Goal: Task Accomplishment & Management: Manage account settings

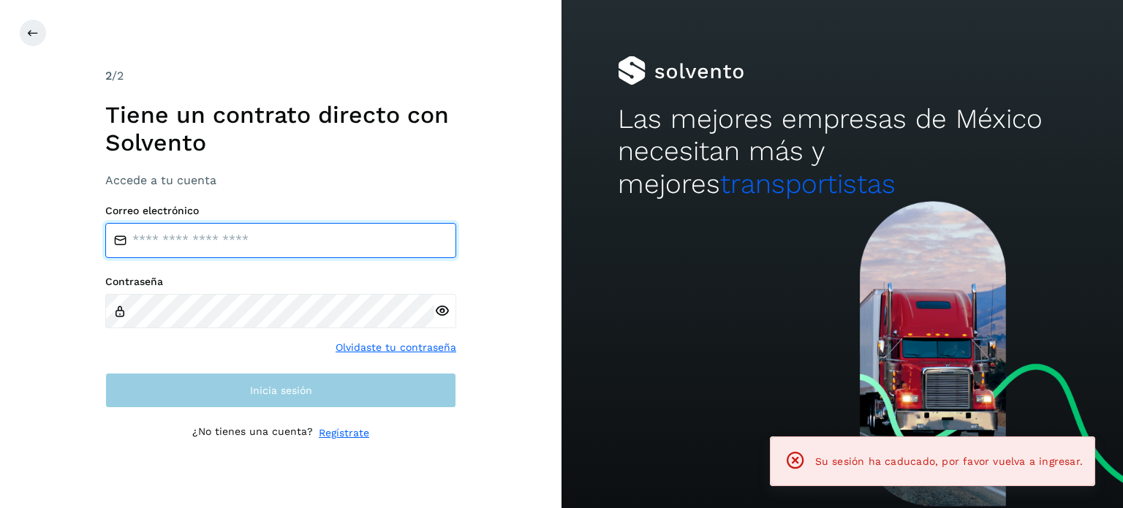
type input "**********"
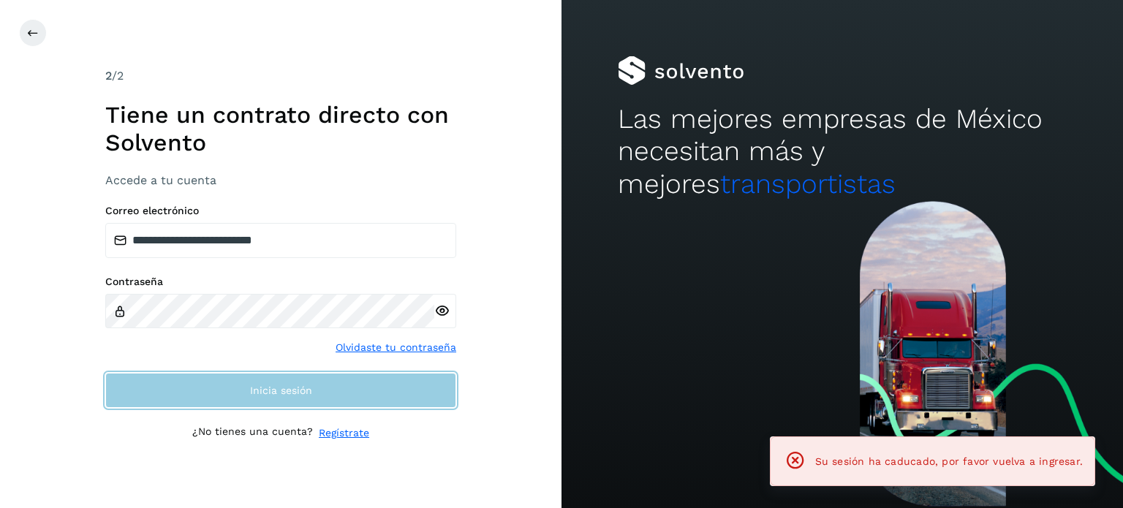
click at [302, 393] on span "Inicia sesión" at bounding box center [281, 390] width 62 height 10
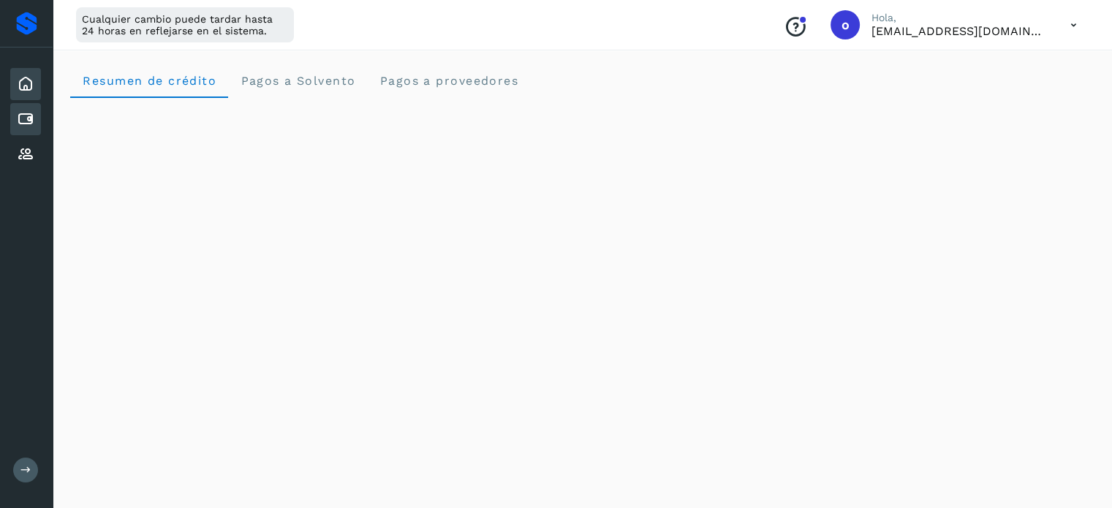
click at [20, 116] on icon at bounding box center [26, 119] width 18 height 18
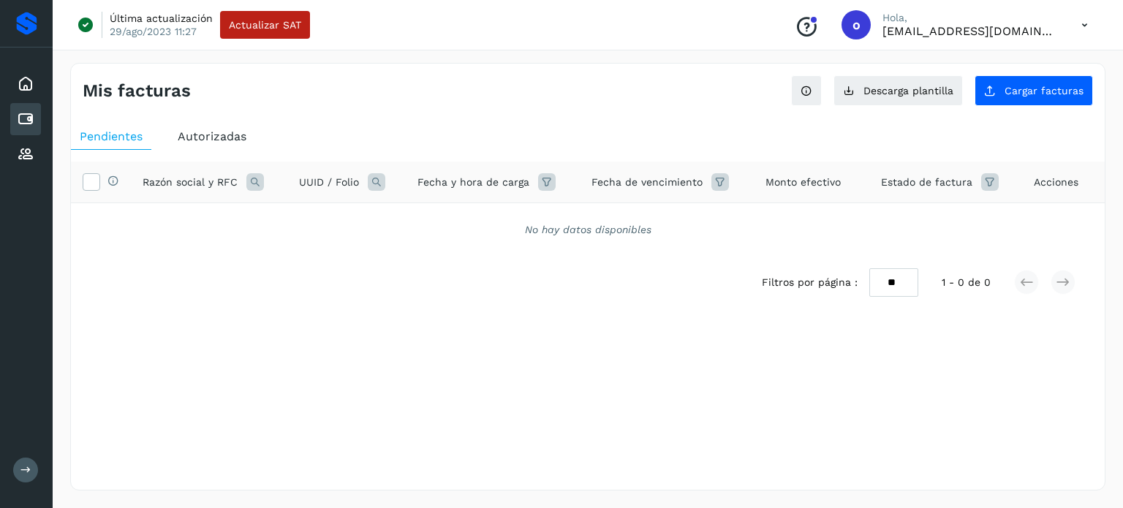
click at [225, 132] on span "Autorizadas" at bounding box center [212, 136] width 69 height 14
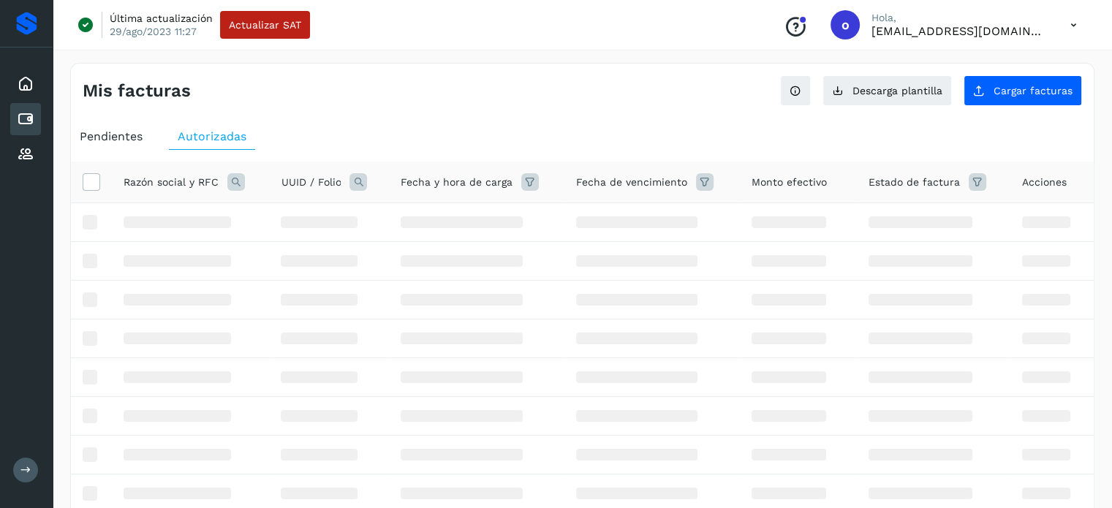
click at [356, 182] on icon at bounding box center [358, 182] width 18 height 18
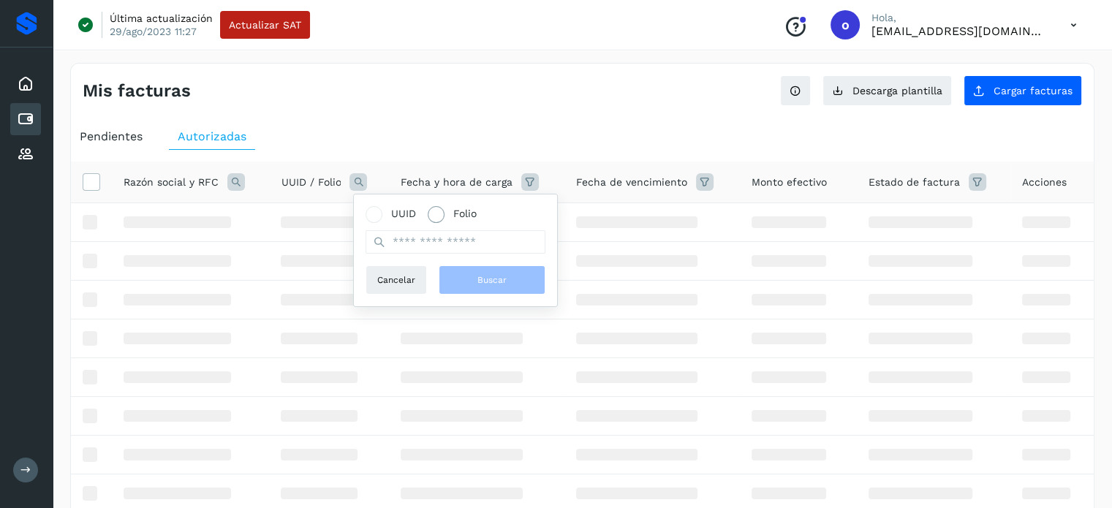
click at [436, 214] on span at bounding box center [436, 215] width 8 height 8
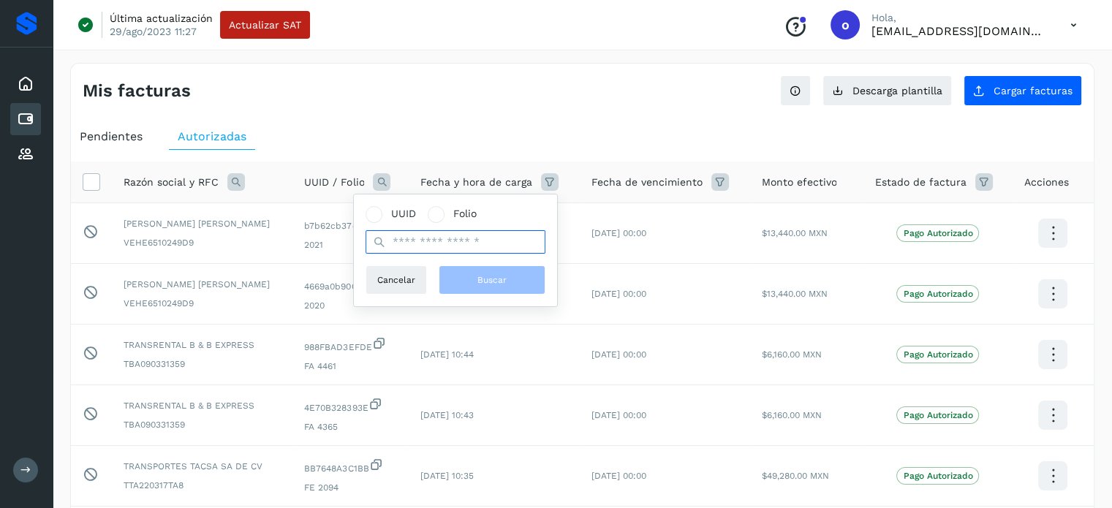
click at [429, 248] on input "text" at bounding box center [455, 241] width 180 height 23
type input "*"
type input "*****"
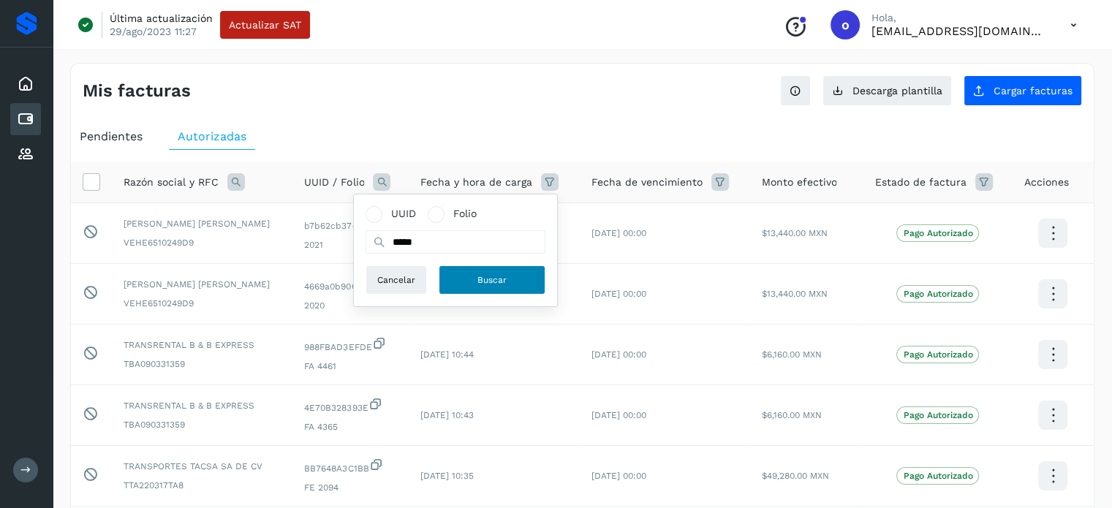
click at [472, 286] on button "Buscar" at bounding box center [492, 279] width 107 height 29
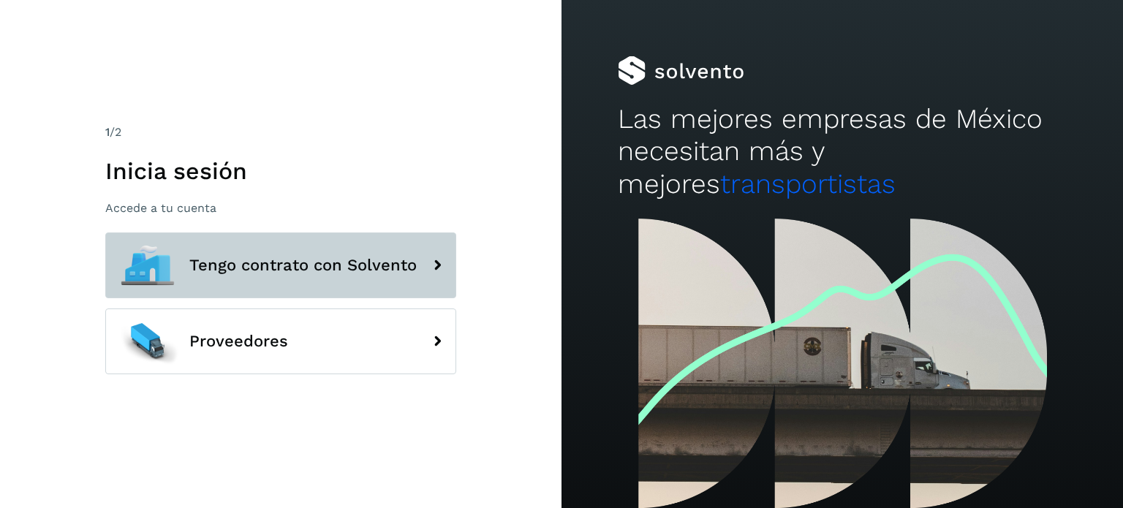
click at [424, 261] on icon at bounding box center [437, 265] width 29 height 29
click at [270, 262] on span "Tengo contrato con Solvento" at bounding box center [302, 266] width 227 height 18
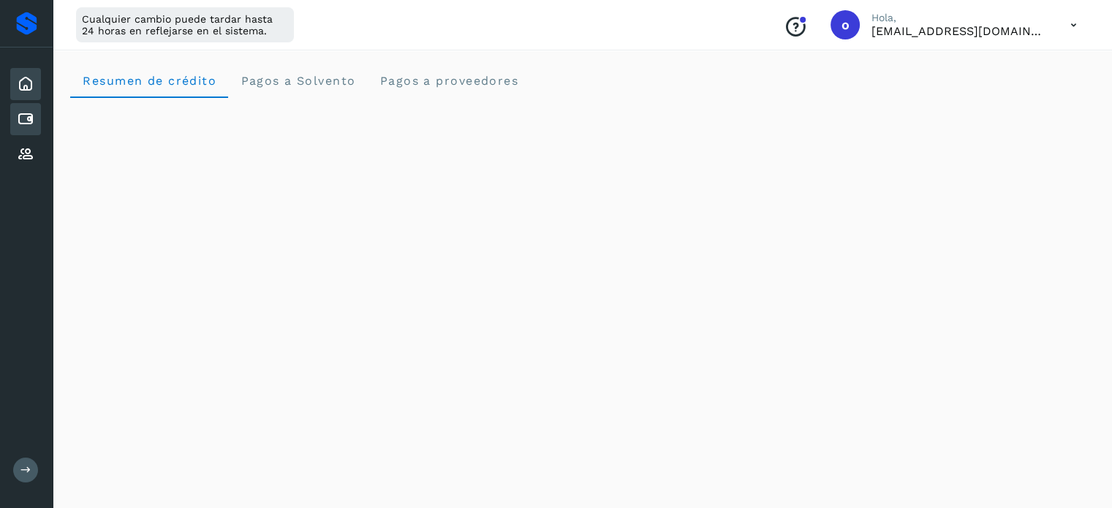
click at [27, 121] on icon at bounding box center [26, 119] width 18 height 18
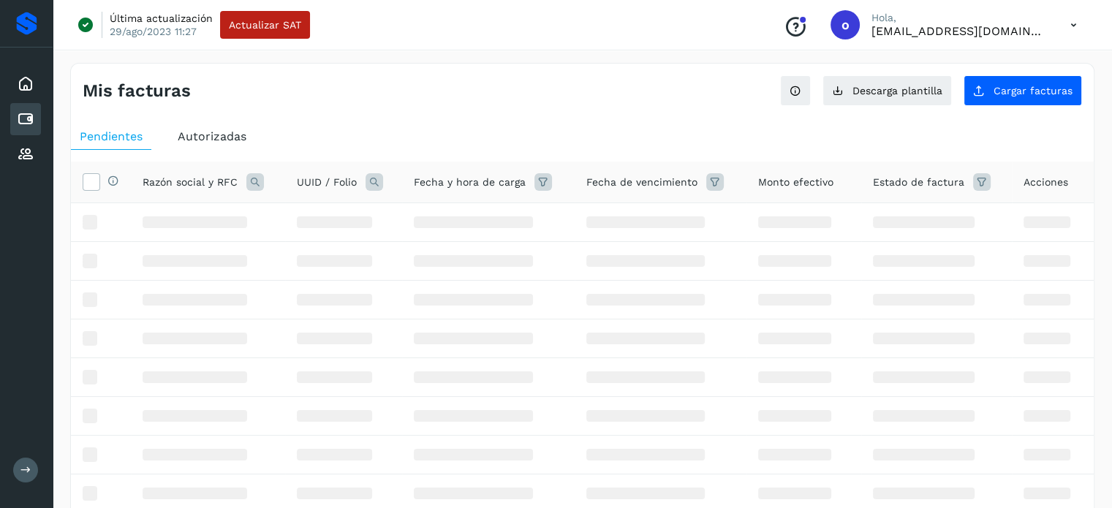
click at [227, 137] on span "Autorizadas" at bounding box center [212, 136] width 69 height 14
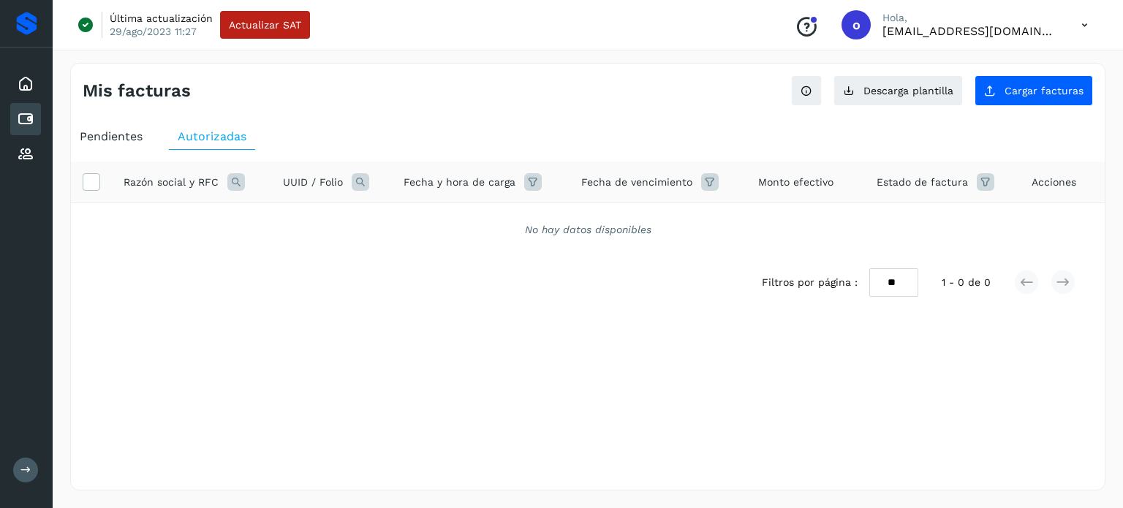
click at [362, 180] on icon at bounding box center [361, 182] width 18 height 18
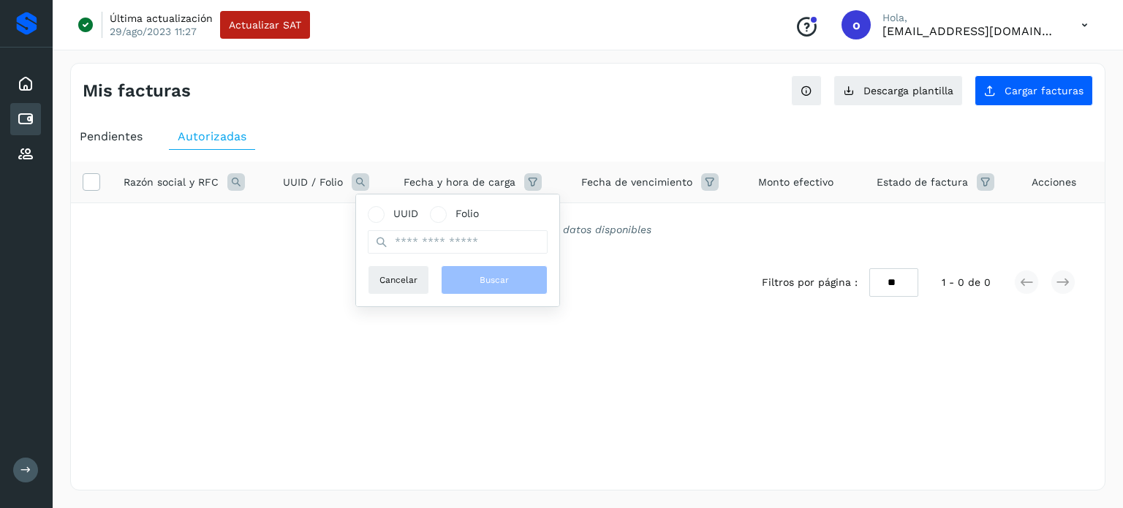
drag, startPoint x: 437, startPoint y: 214, endPoint x: 443, endPoint y: 242, distance: 28.4
click at [439, 214] on span at bounding box center [438, 215] width 8 height 8
click at [447, 249] on input "text" at bounding box center [458, 241] width 180 height 23
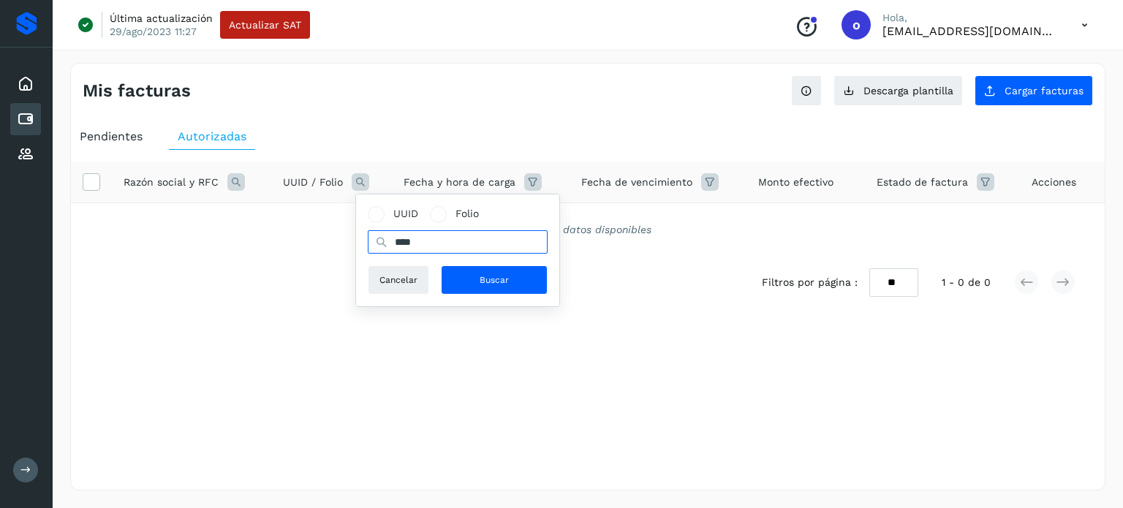
type input "****"
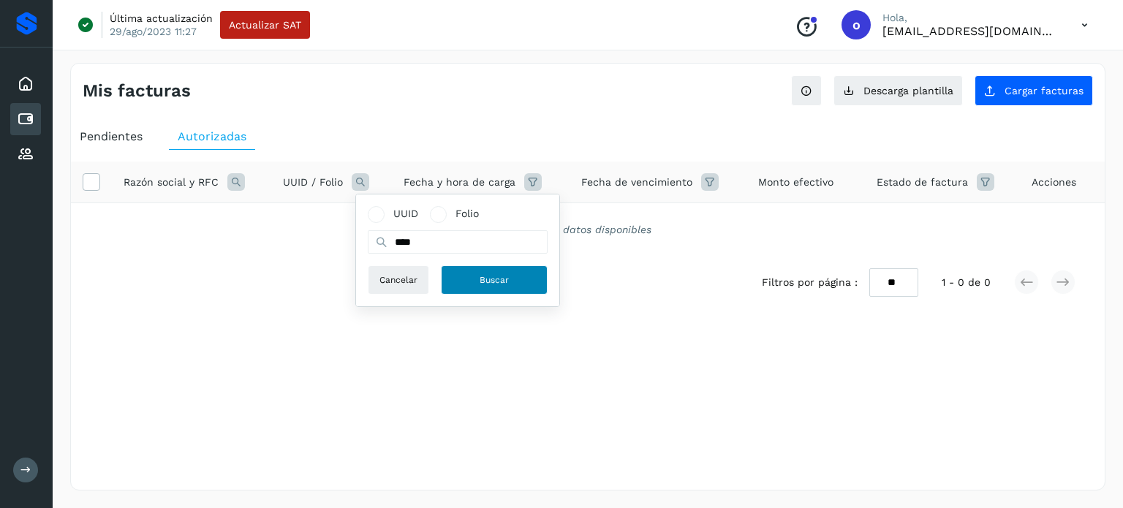
click at [480, 282] on span "Buscar" at bounding box center [494, 279] width 29 height 13
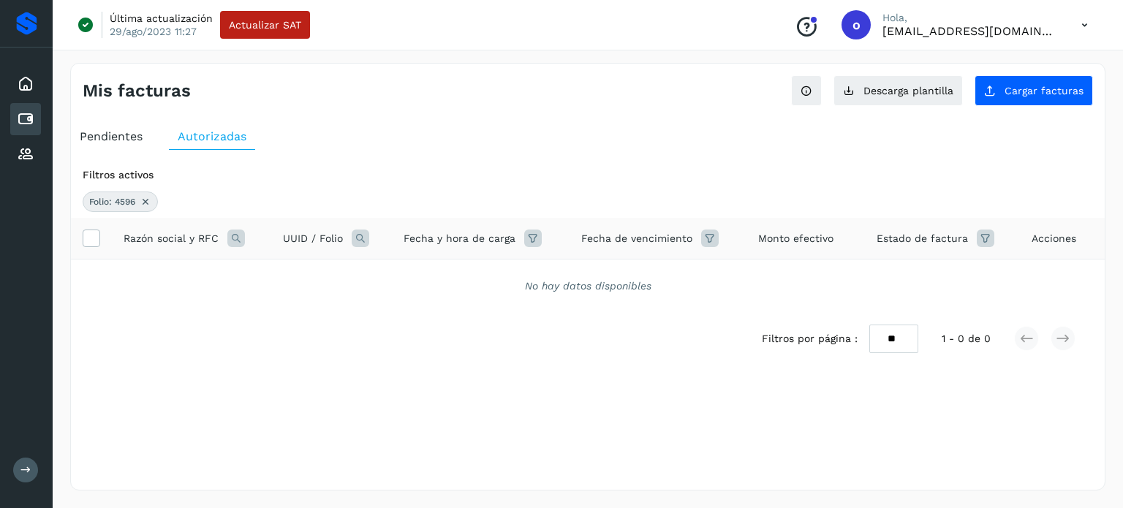
click at [148, 199] on icon at bounding box center [146, 202] width 12 height 12
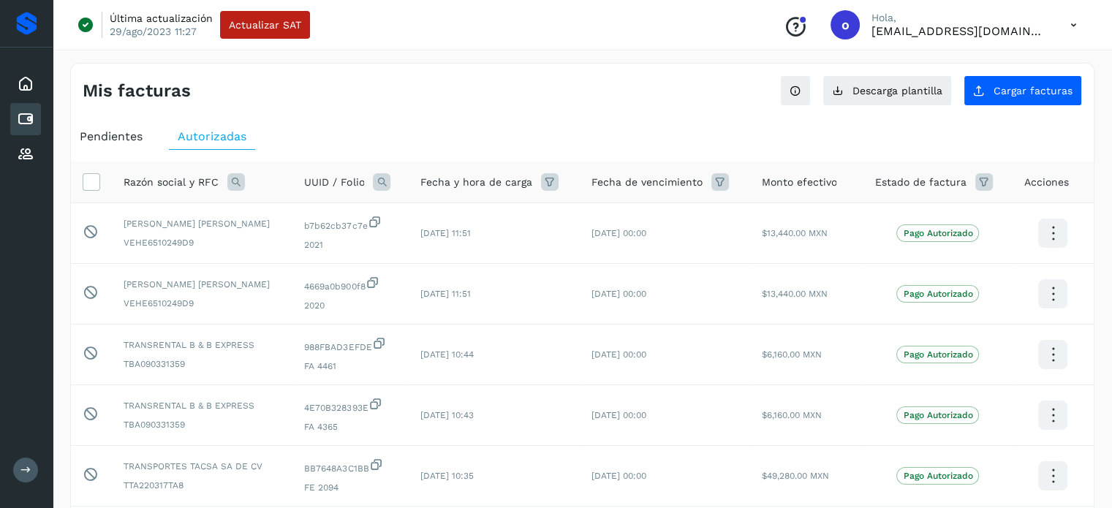
click at [390, 181] on icon at bounding box center [382, 182] width 18 height 18
click at [233, 183] on icon at bounding box center [236, 182] width 18 height 18
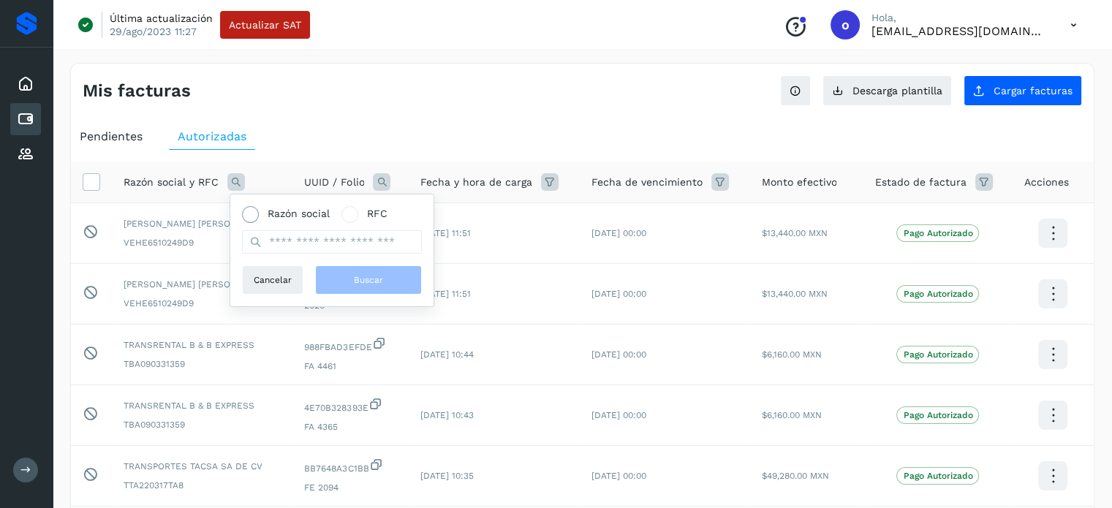
click at [295, 214] on span "Razón social" at bounding box center [299, 213] width 62 height 15
click at [312, 242] on input "text" at bounding box center [332, 241] width 180 height 23
type input "**********"
click at [357, 285] on span "Buscar" at bounding box center [368, 279] width 29 height 13
